Goal: Task Accomplishment & Management: Use online tool/utility

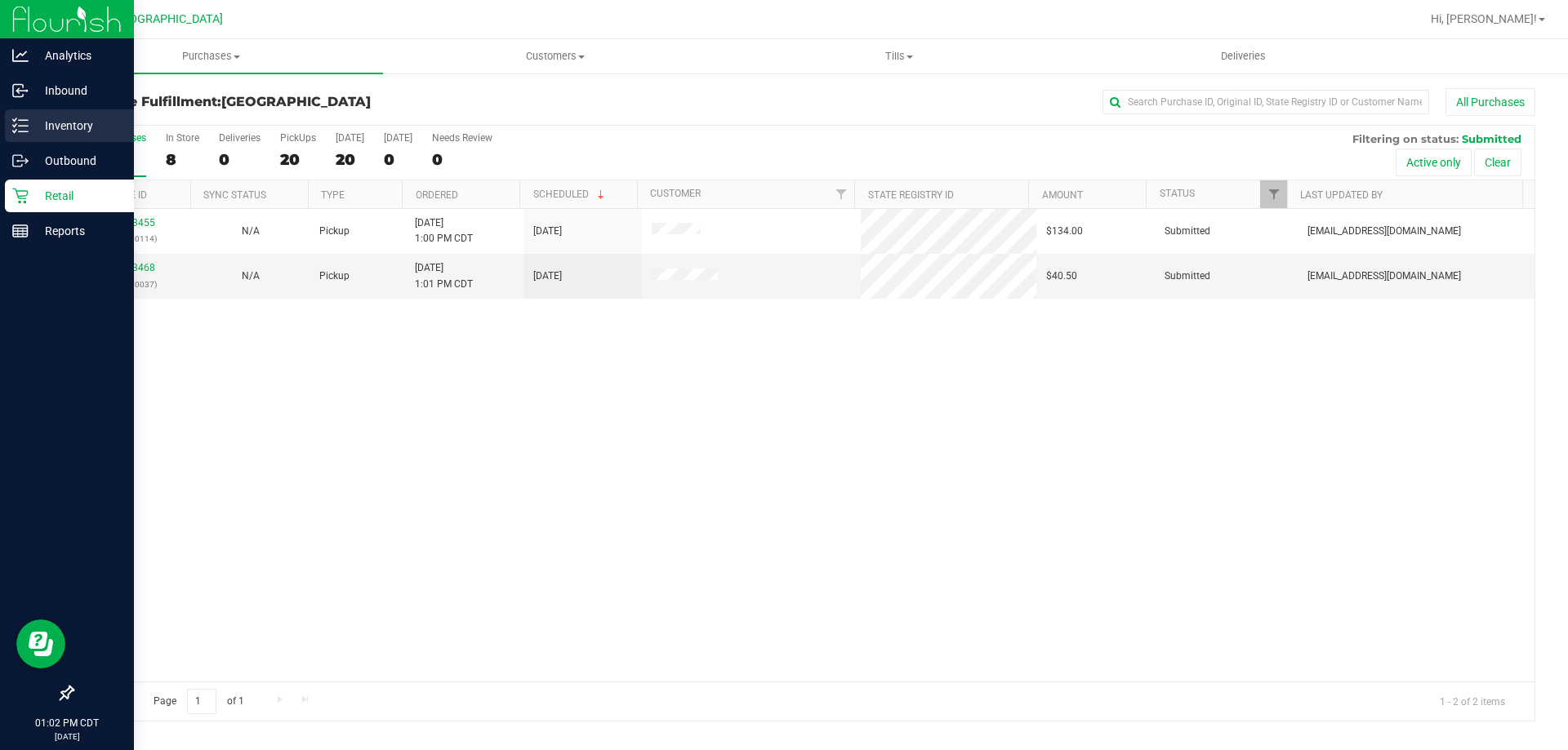
click at [33, 127] on p "Inventory" at bounding box center [77, 126] width 98 height 20
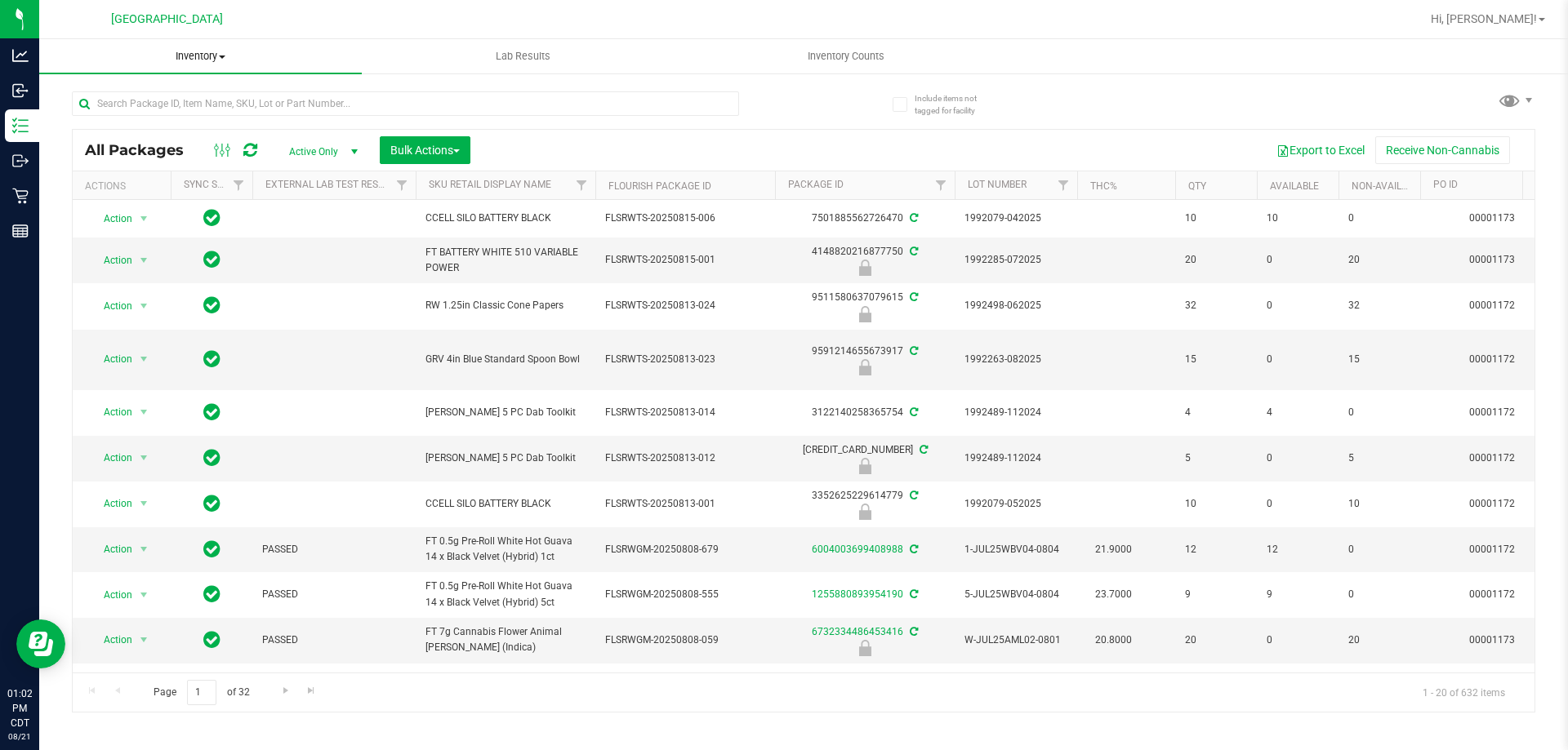
click at [222, 58] on span at bounding box center [222, 58] width 7 height 4
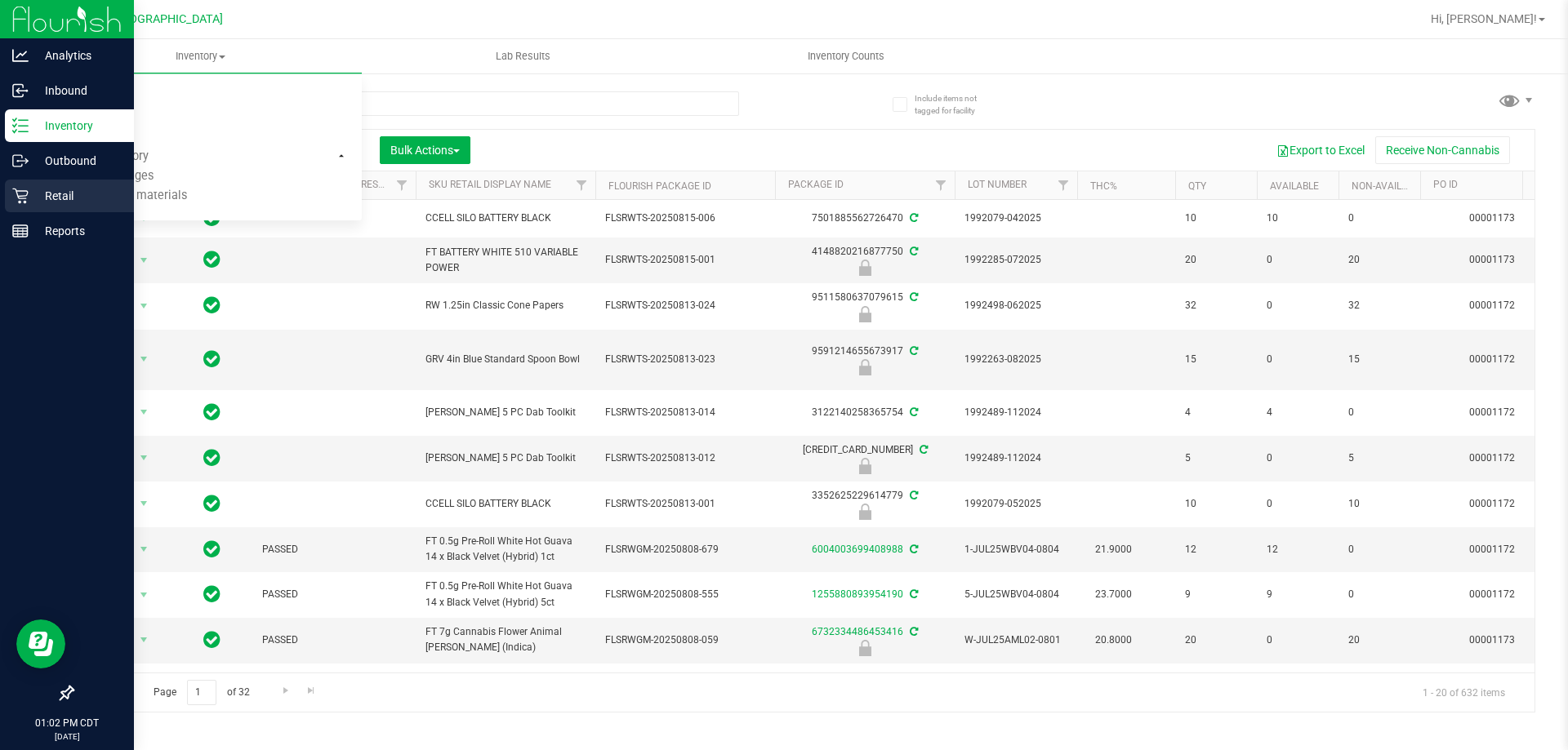
click at [61, 195] on p "Retail" at bounding box center [77, 195] width 98 height 20
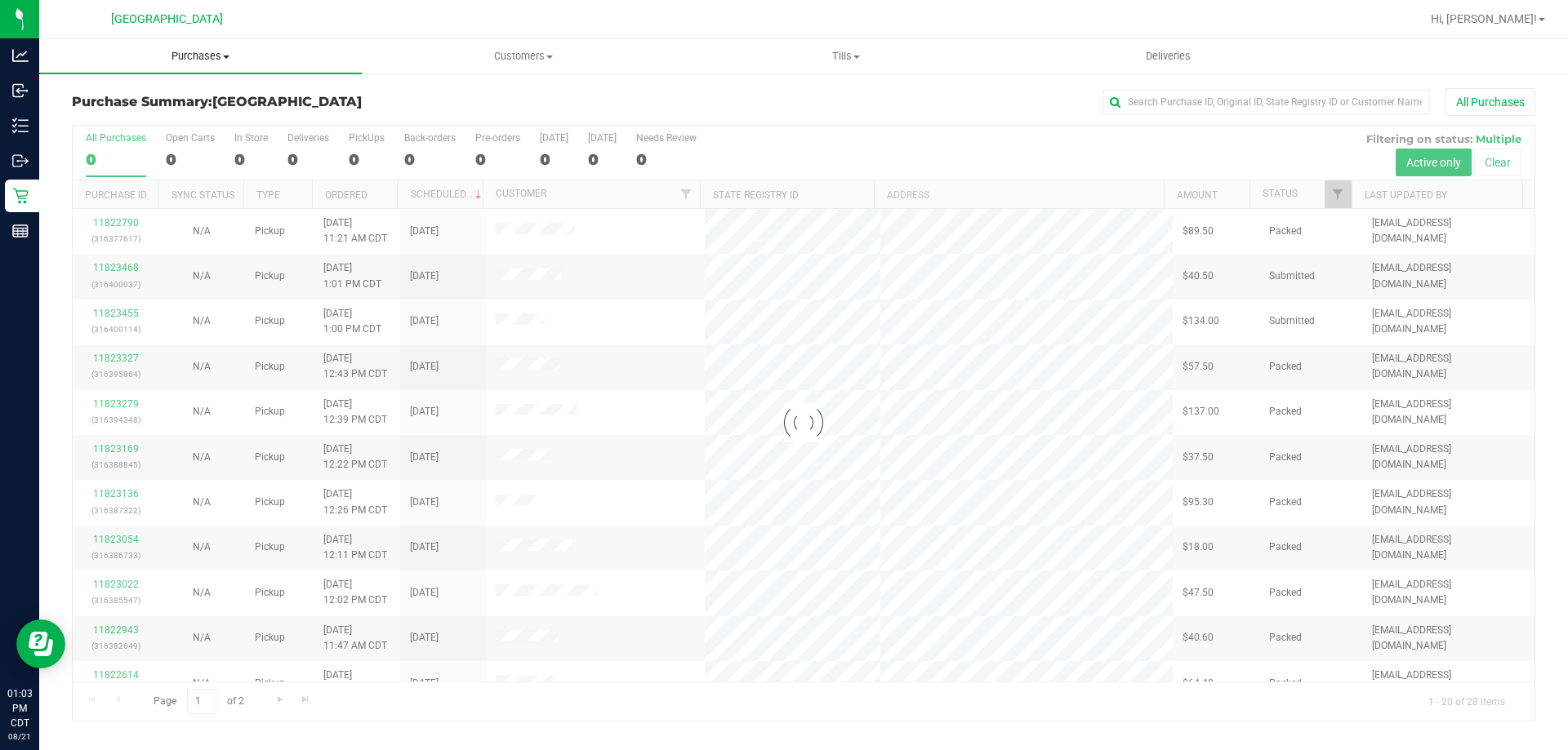
click at [214, 58] on span "Purchases" at bounding box center [200, 57] width 322 height 15
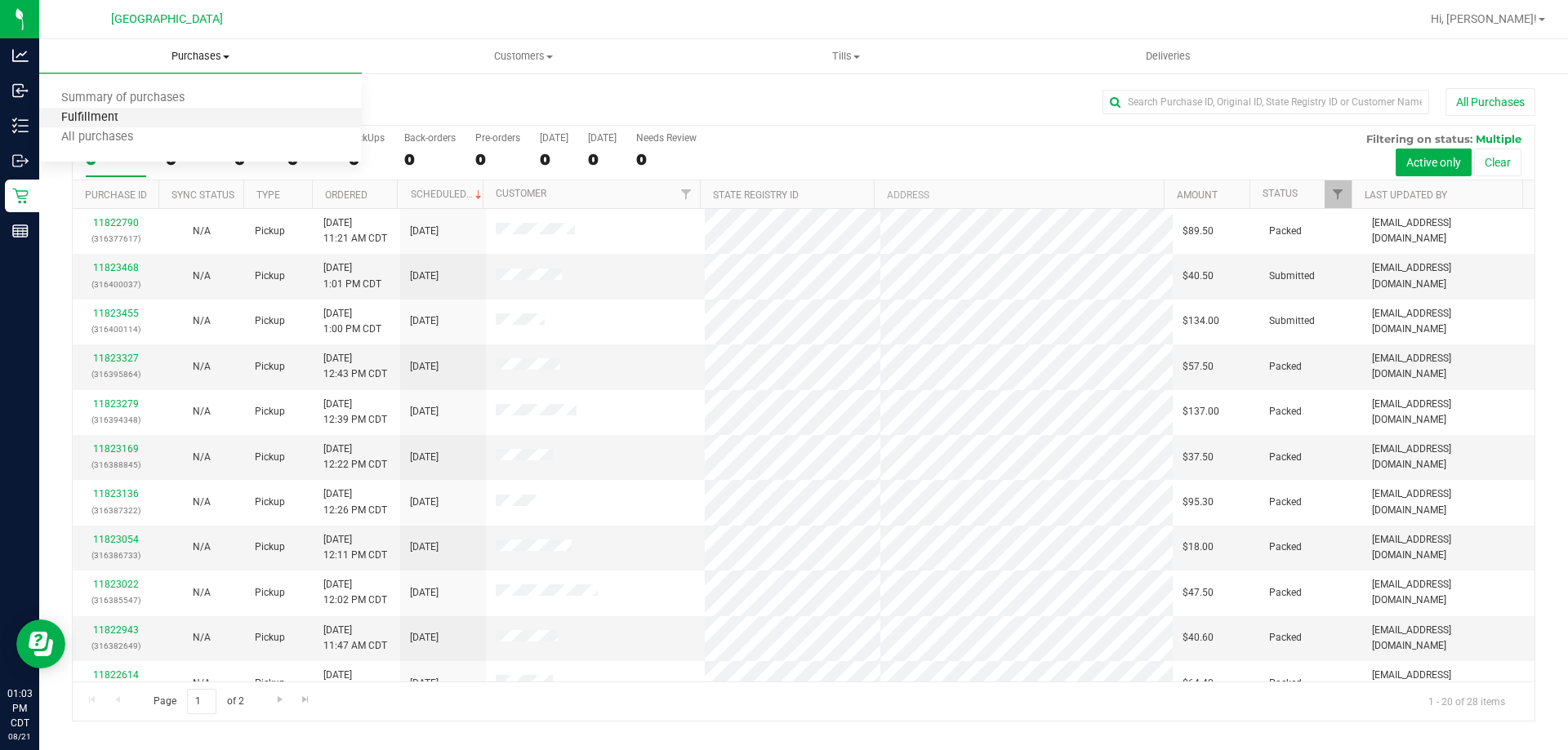
click at [121, 114] on span "Fulfillment" at bounding box center [89, 117] width 101 height 14
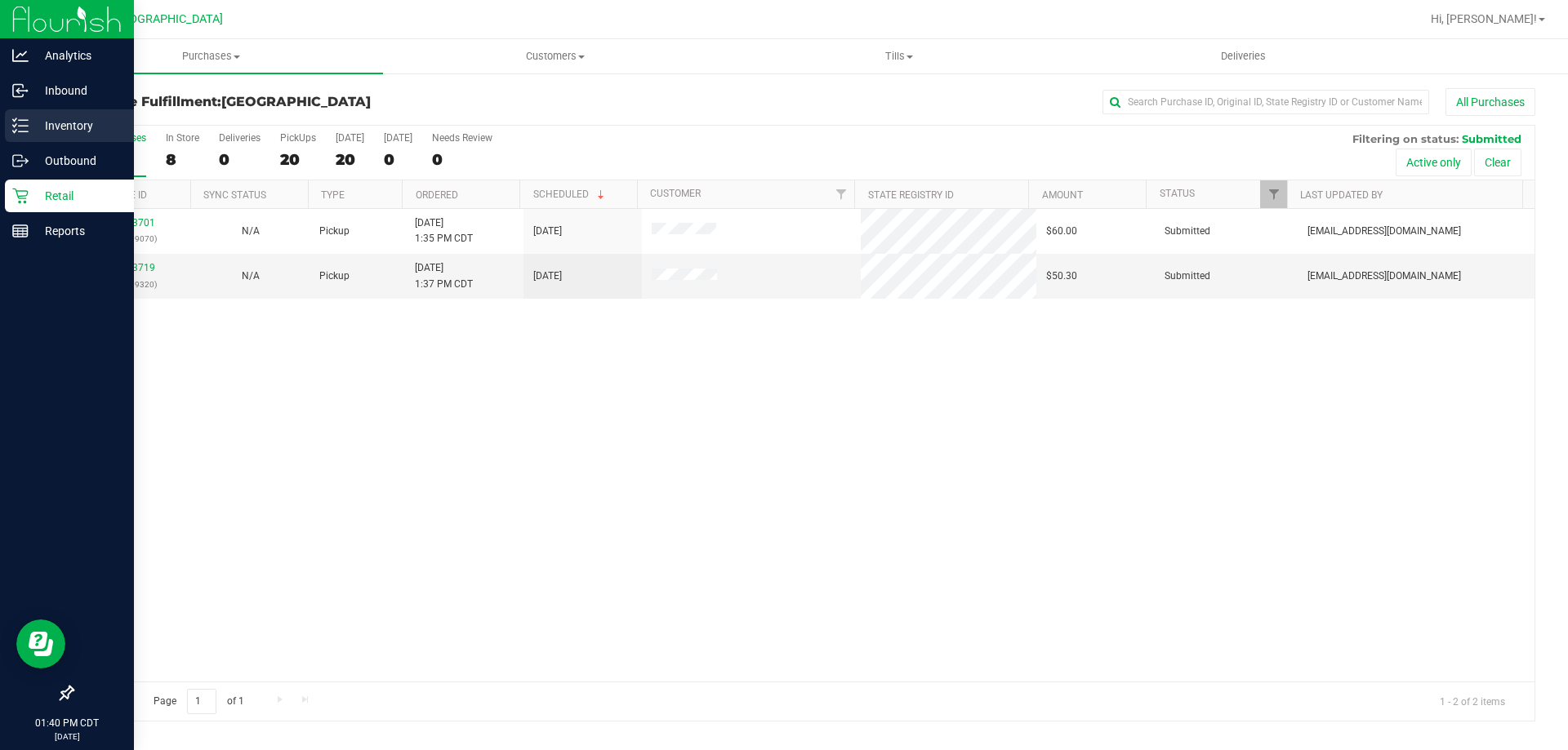
click at [59, 127] on p "Inventory" at bounding box center [77, 126] width 98 height 20
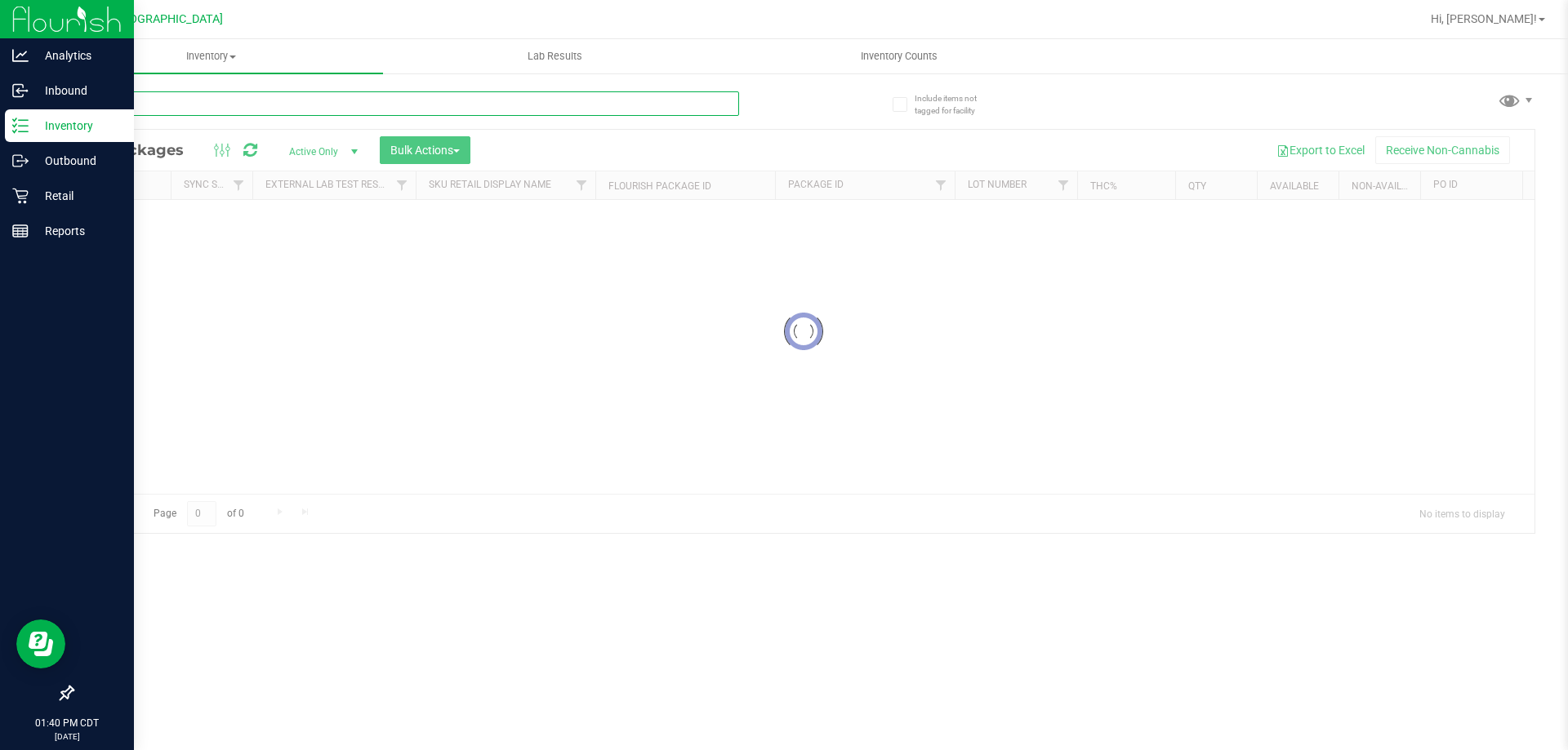
click at [255, 113] on input "text" at bounding box center [405, 103] width 668 height 24
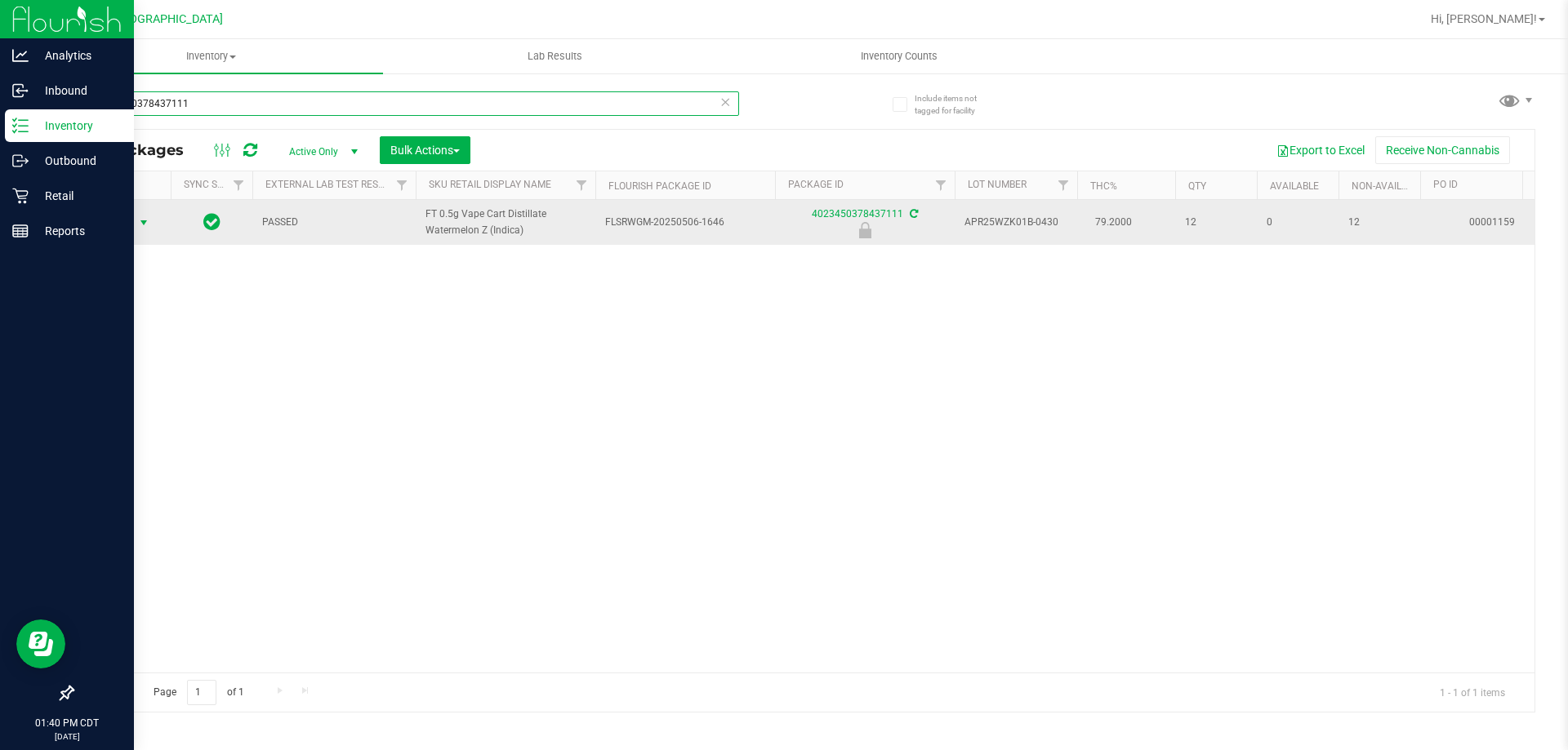
type input "4023450378437111"
click at [137, 222] on span "select" at bounding box center [143, 222] width 13 height 13
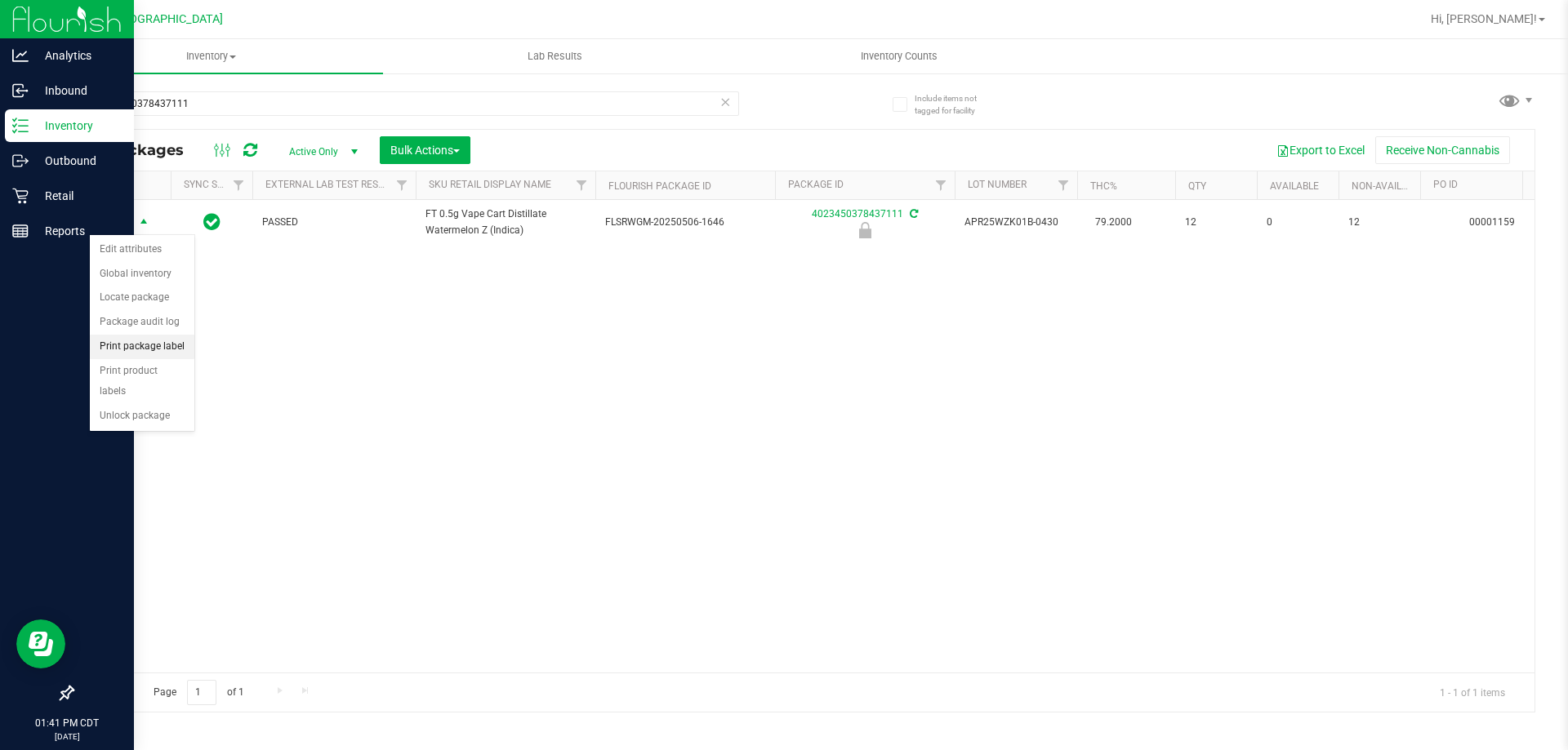
click at [163, 346] on li "Print package label" at bounding box center [142, 347] width 104 height 24
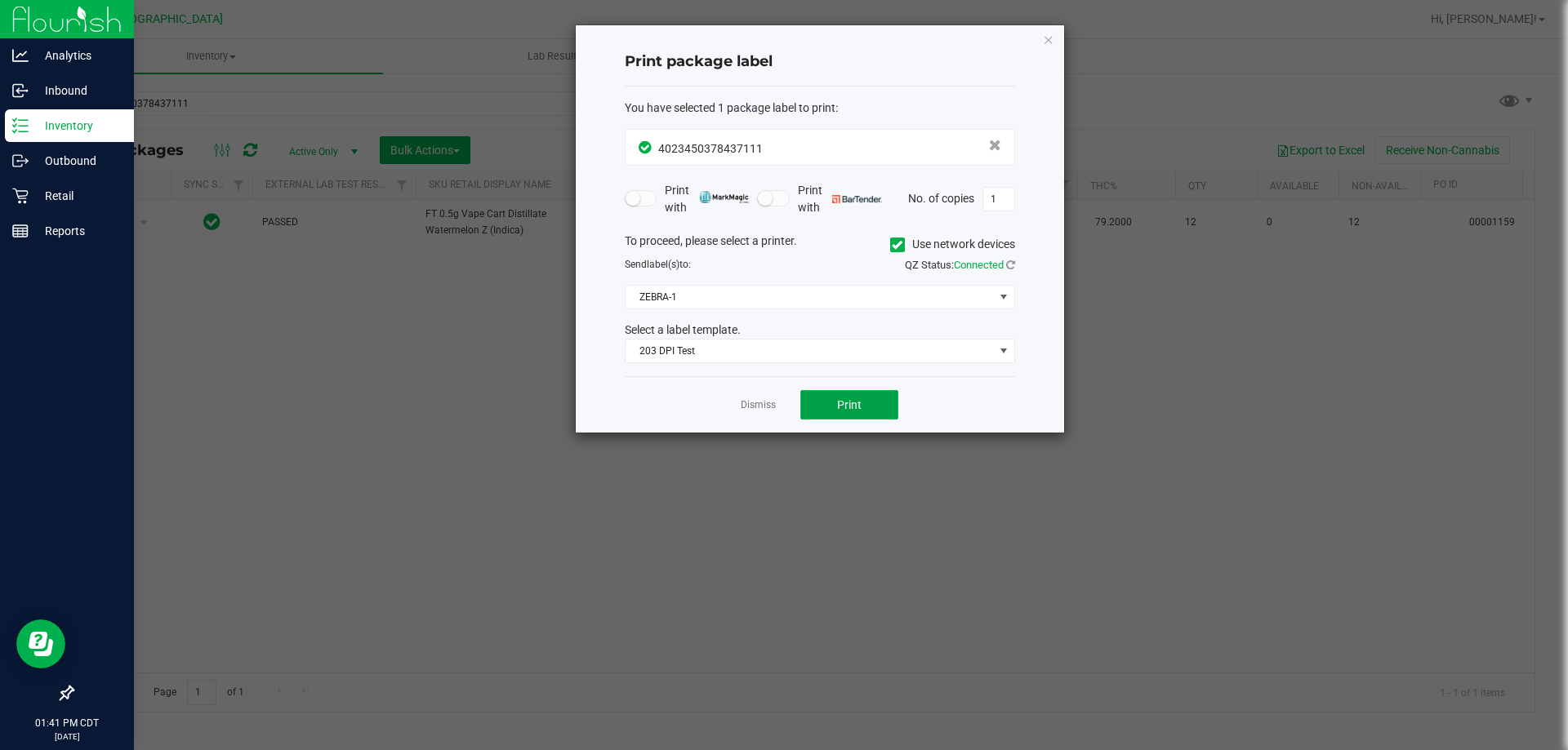
click at [845, 414] on button "Print" at bounding box center [849, 405] width 98 height 30
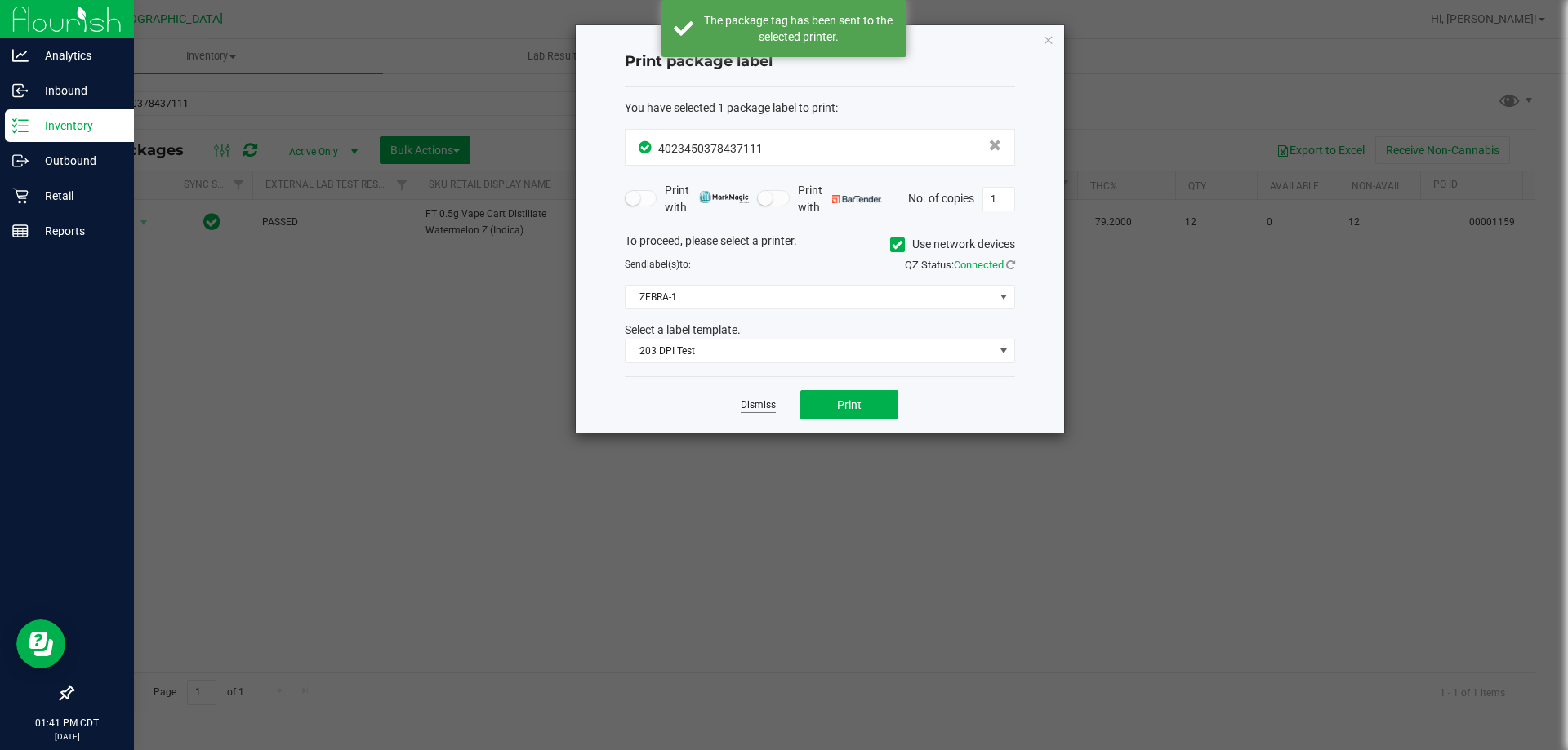
click at [766, 408] on link "Dismiss" at bounding box center [758, 405] width 35 height 14
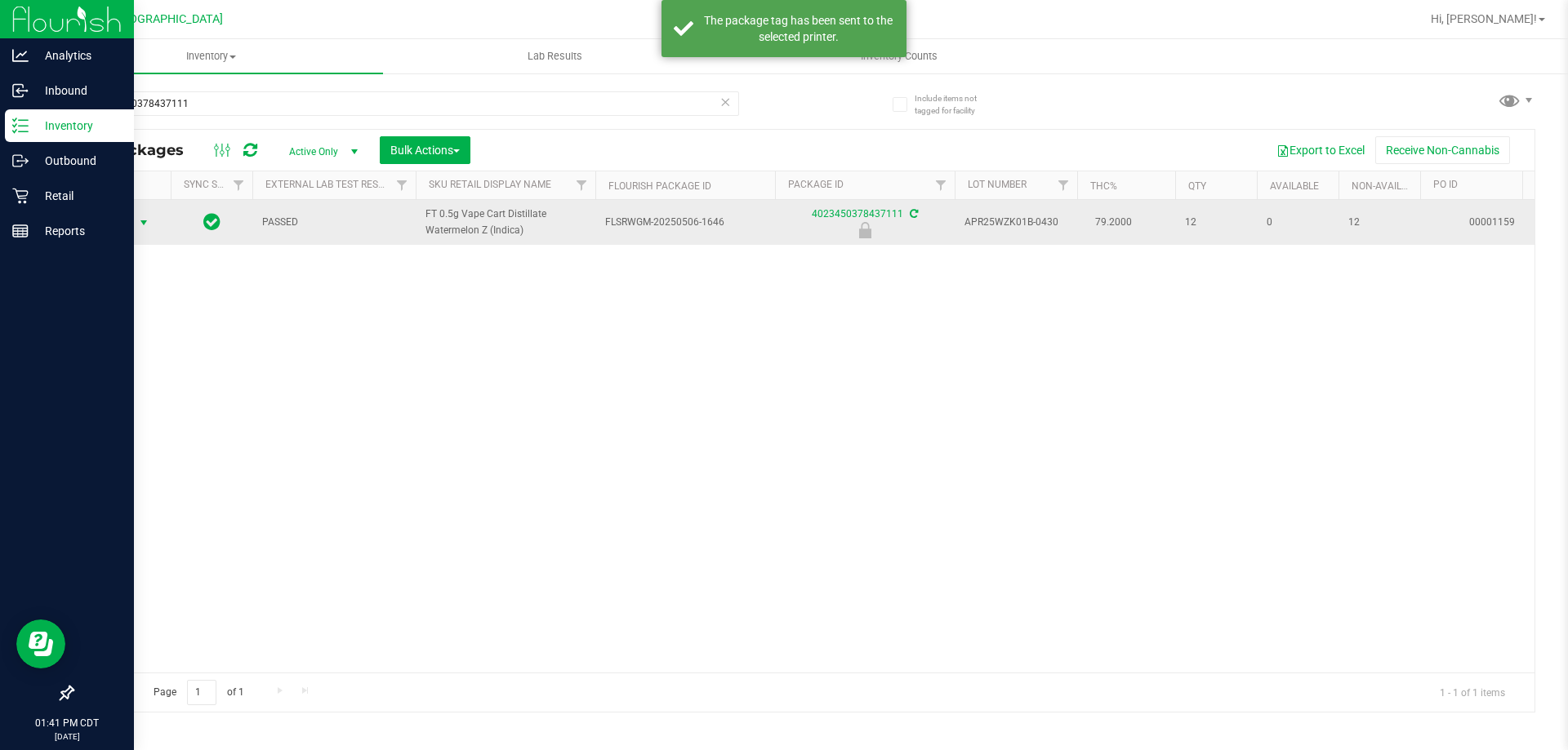
click at [116, 226] on span "Action" at bounding box center [111, 222] width 44 height 23
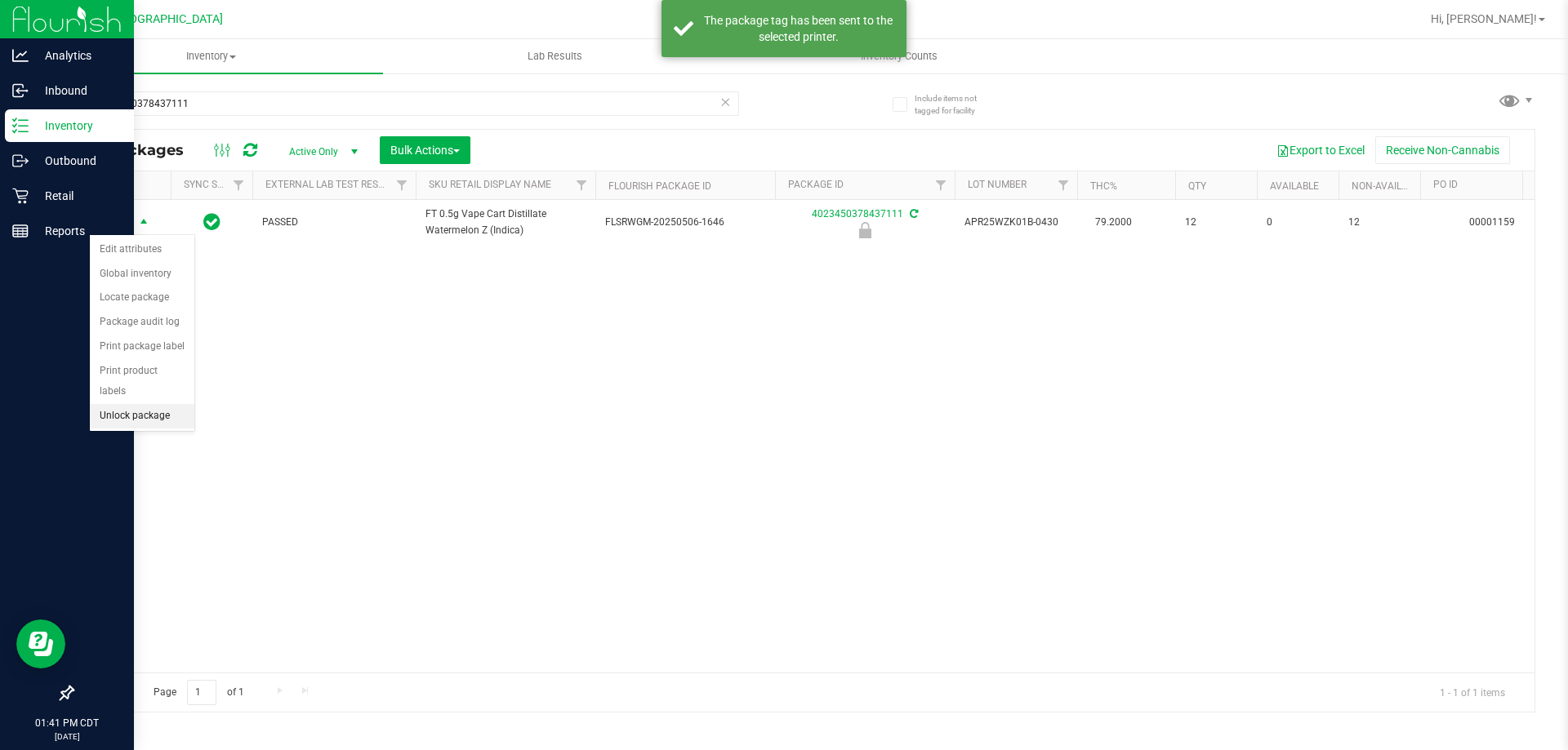
click at [170, 404] on li "Unlock package" at bounding box center [142, 416] width 104 height 24
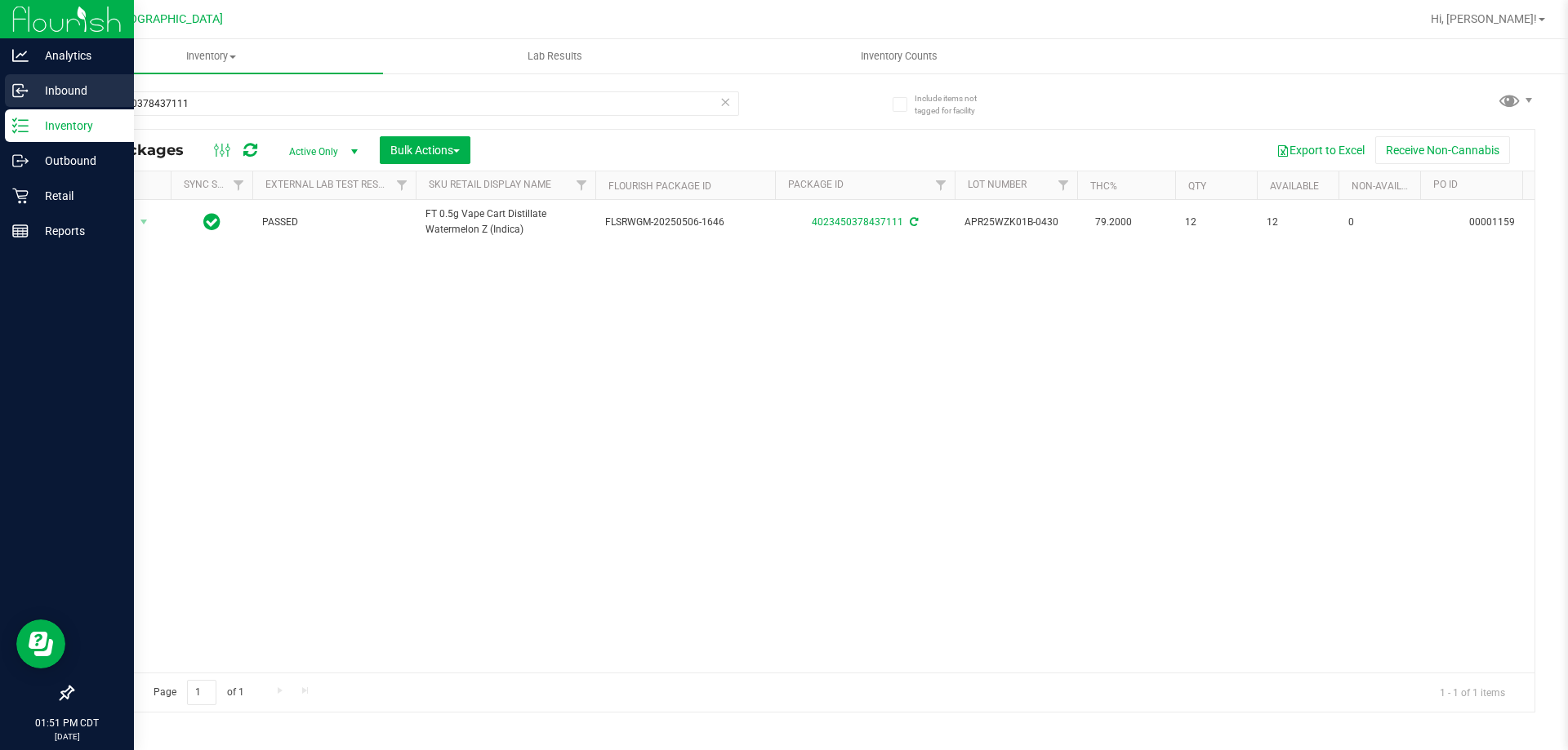
click at [67, 96] on p "Inbound" at bounding box center [77, 90] width 98 height 20
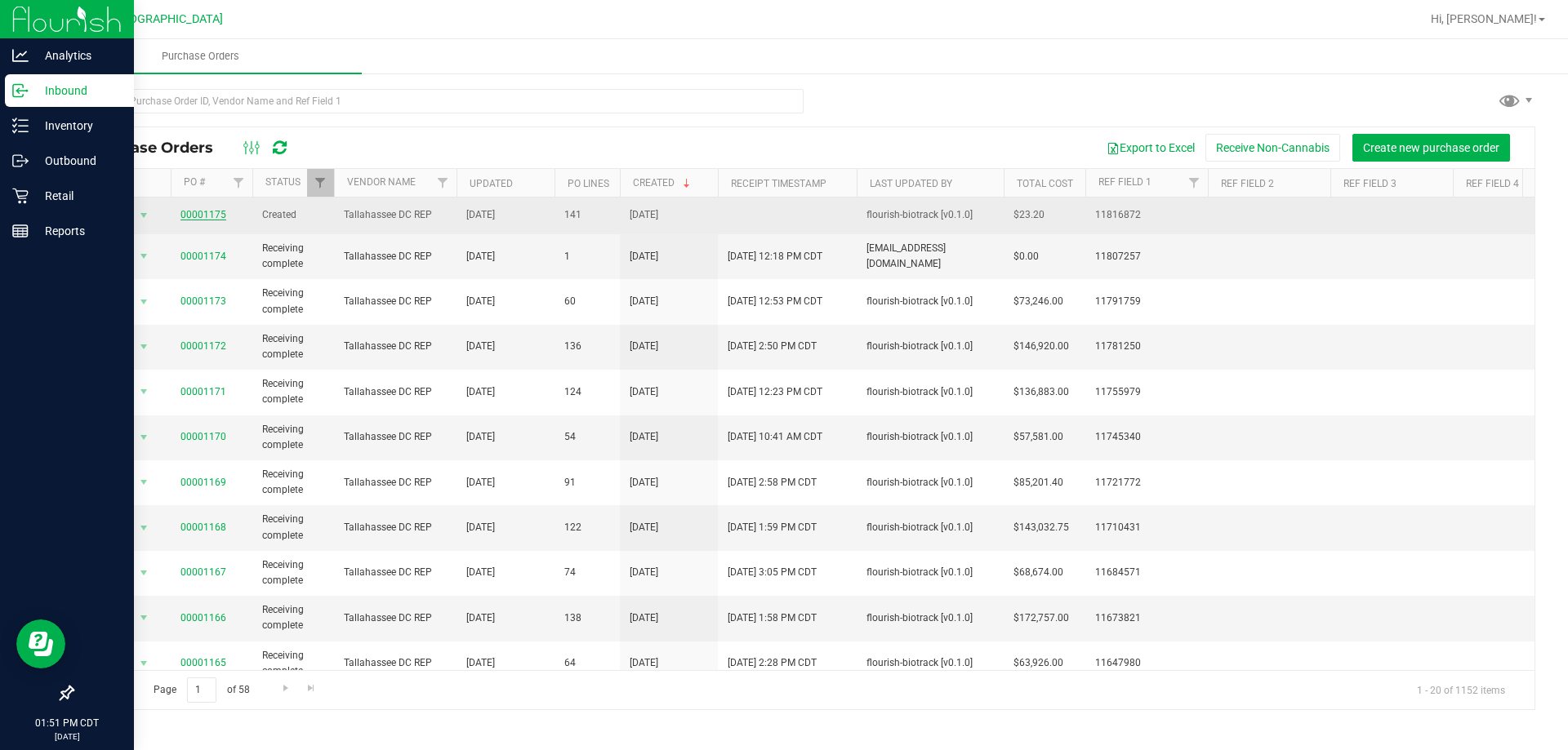
click at [210, 214] on link "00001175" at bounding box center [203, 215] width 46 height 11
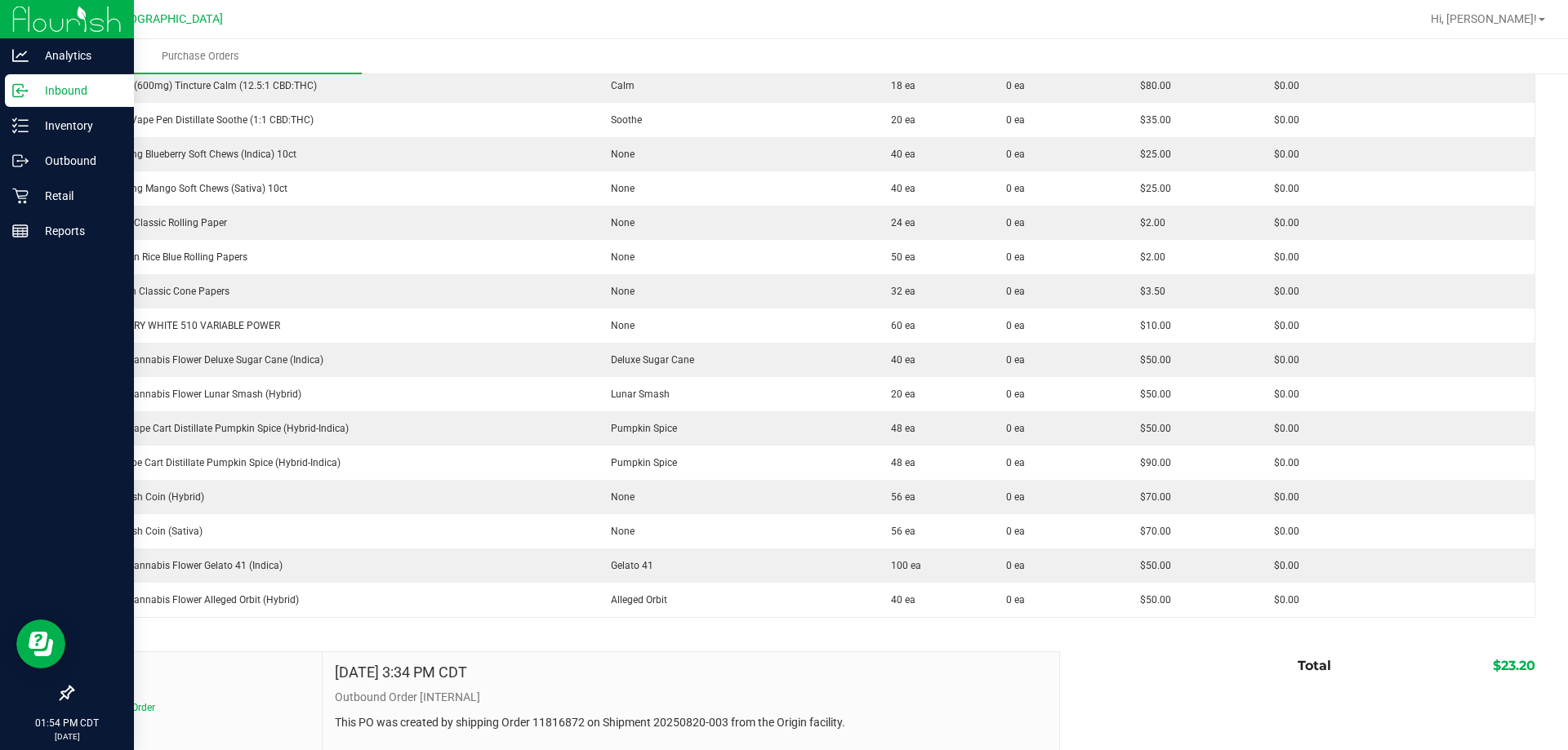
scroll to position [4738, 0]
